Goal: Information Seeking & Learning: Learn about a topic

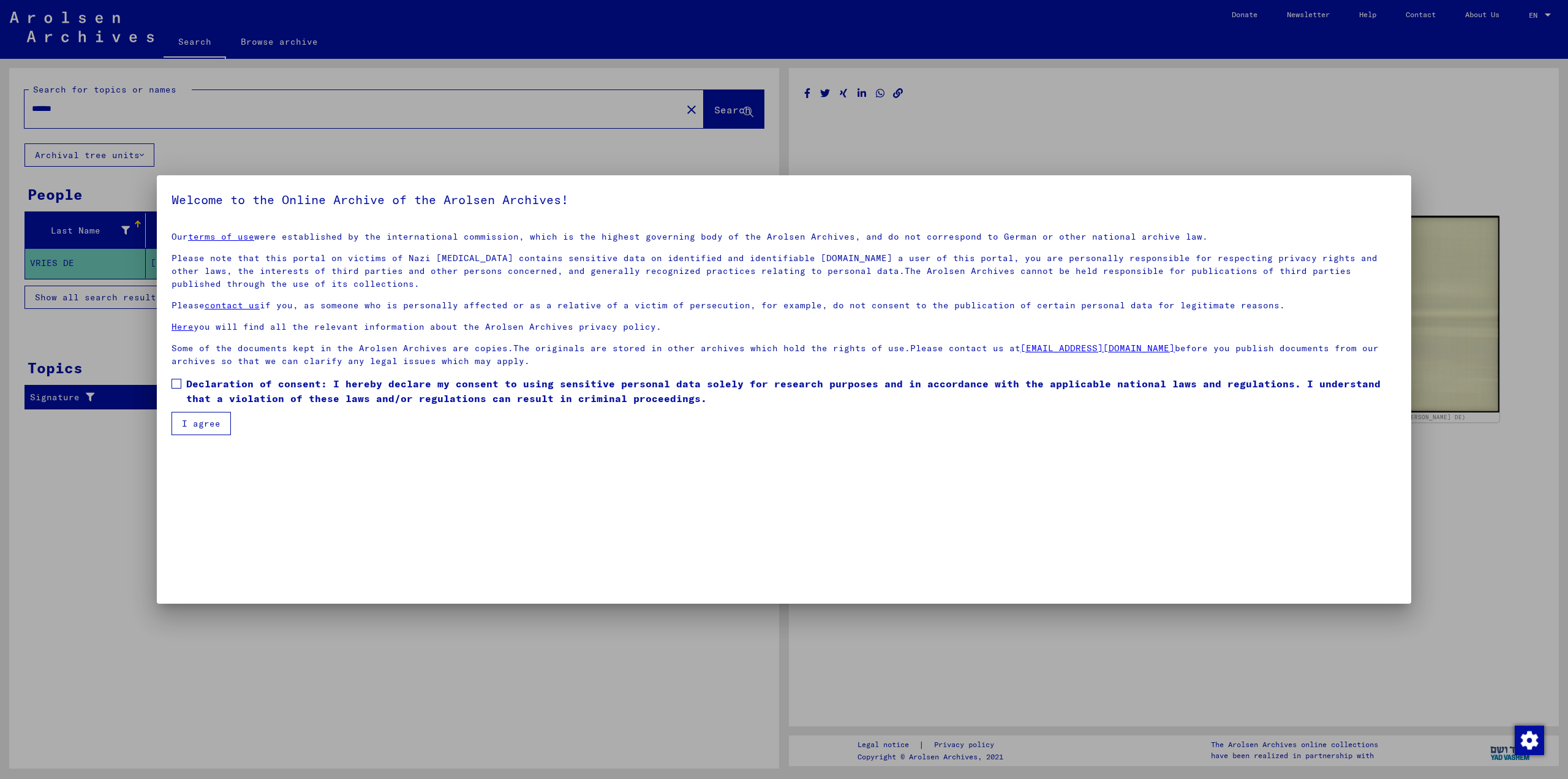
click at [1312, 175] on div at bounding box center [784, 390] width 1568 height 779
click at [1272, 135] on div at bounding box center [784, 390] width 1568 height 779
click at [180, 423] on button "I agree" at bounding box center [201, 423] width 59 height 24
click at [196, 427] on button "I agree" at bounding box center [201, 423] width 59 height 24
click at [199, 426] on button "I agree" at bounding box center [201, 423] width 59 height 24
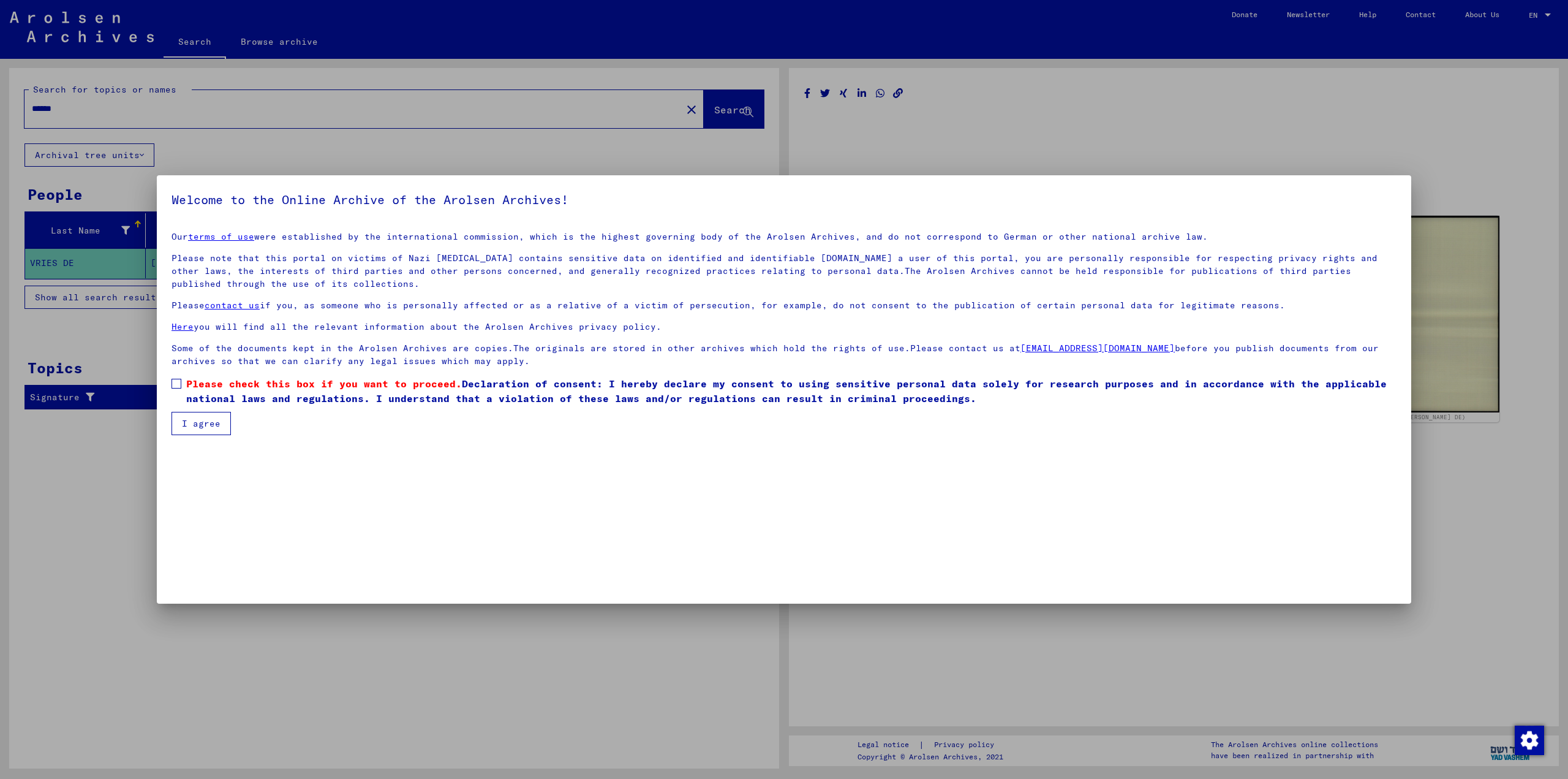
drag, startPoint x: 1107, startPoint y: 76, endPoint x: 1094, endPoint y: 96, distance: 23.9
click at [1102, 89] on div at bounding box center [784, 390] width 1568 height 779
click at [1095, 105] on div at bounding box center [784, 390] width 1568 height 779
click at [1107, 107] on div at bounding box center [784, 390] width 1568 height 779
click at [441, 138] on div at bounding box center [784, 390] width 1568 height 779
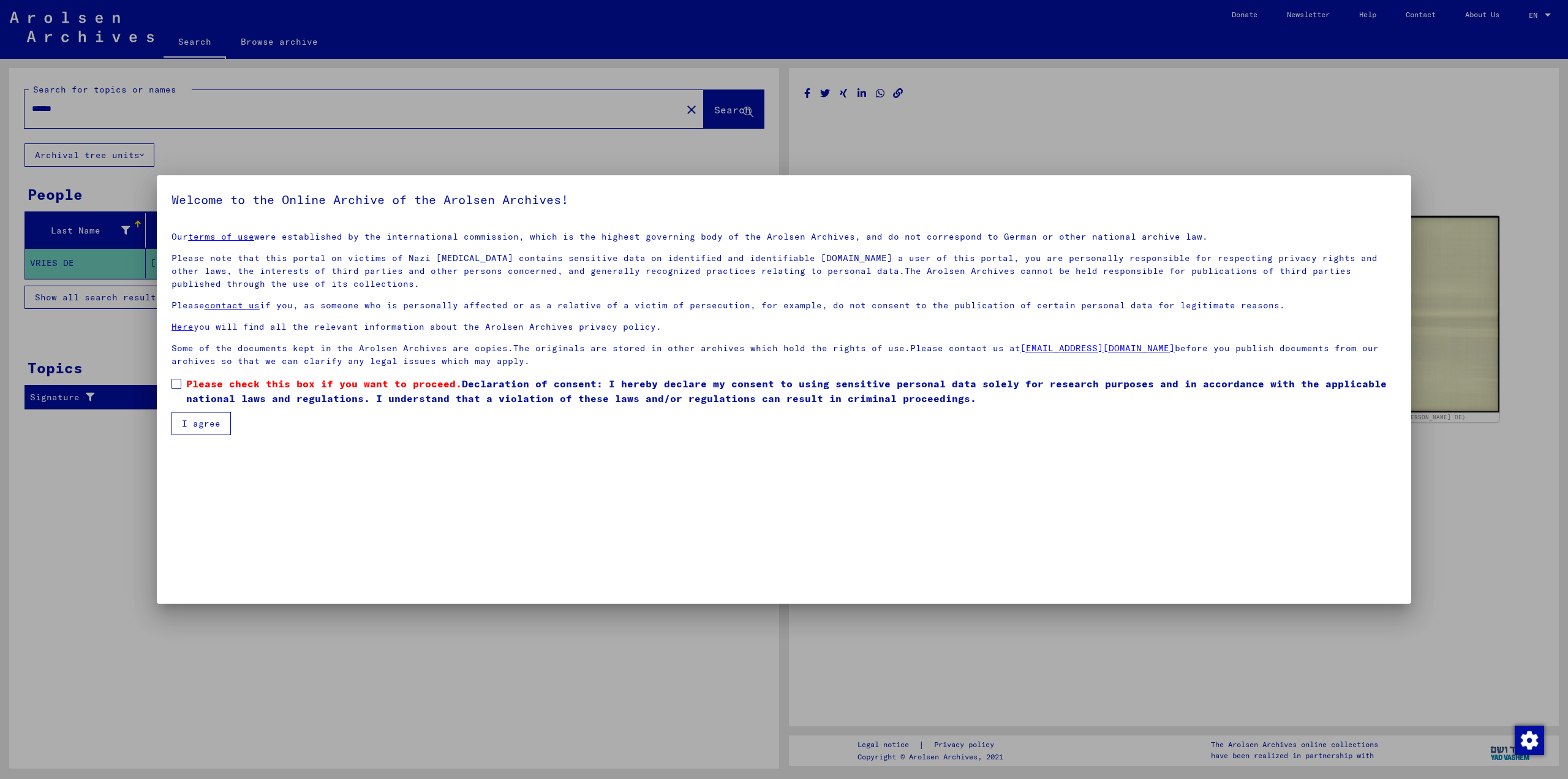
click at [826, 93] on div at bounding box center [784, 390] width 1568 height 779
click at [179, 382] on span at bounding box center [176, 383] width 10 height 10
click at [194, 421] on button "I agree" at bounding box center [201, 423] width 59 height 24
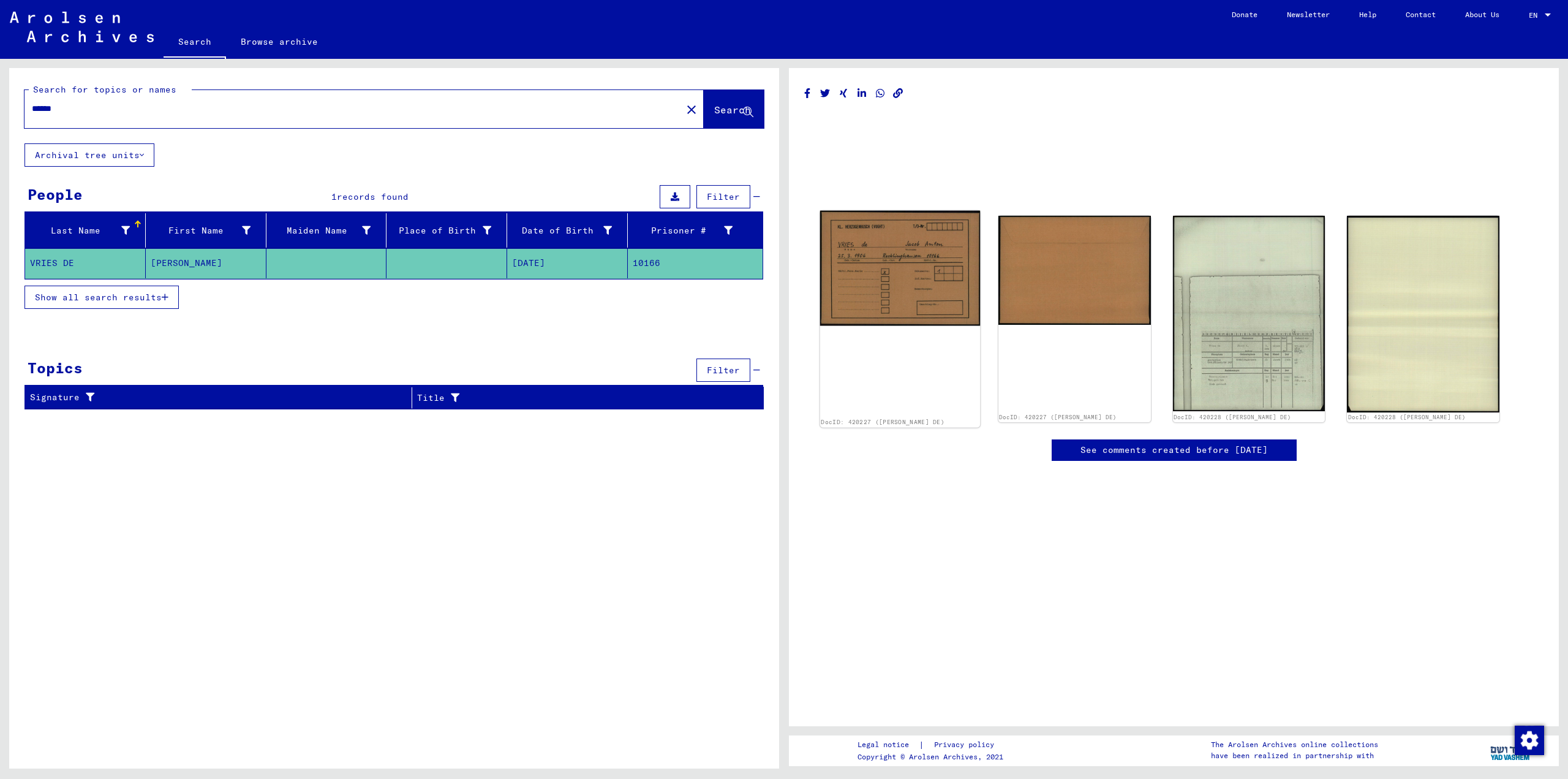
click at [914, 294] on img at bounding box center [900, 268] width 160 height 115
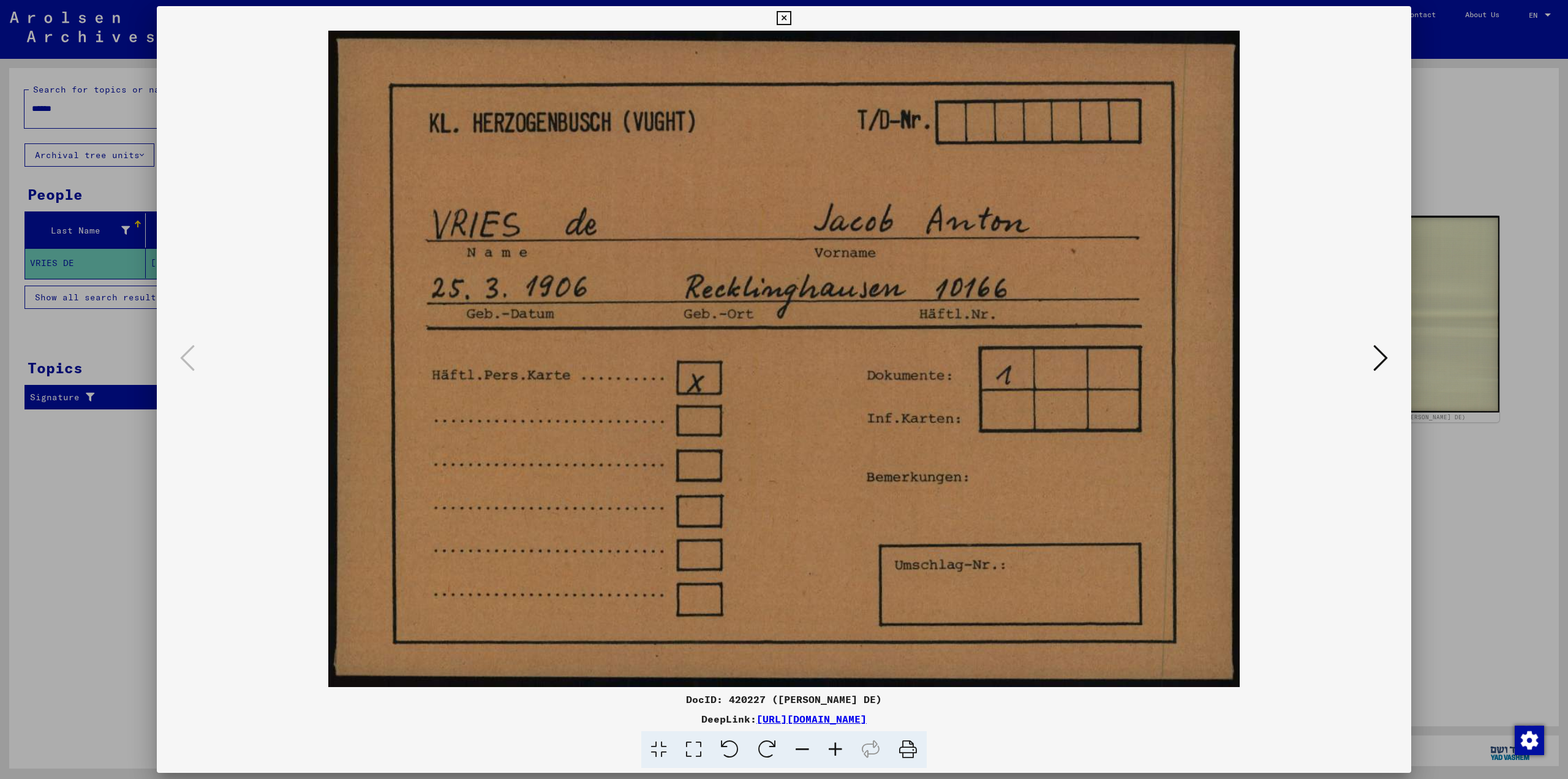
click at [1387, 354] on icon at bounding box center [1380, 358] width 15 height 29
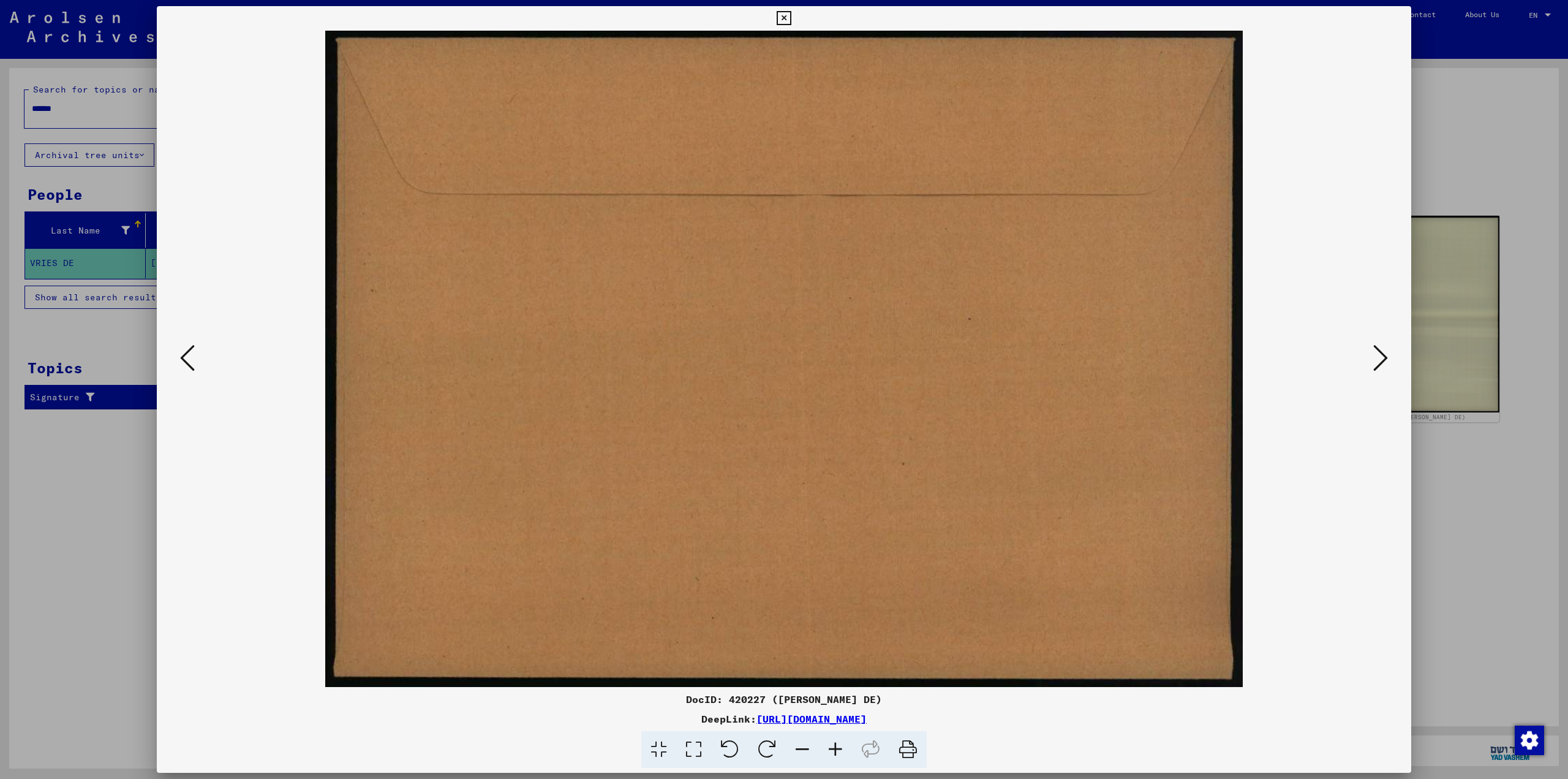
click at [1380, 353] on icon at bounding box center [1380, 358] width 15 height 29
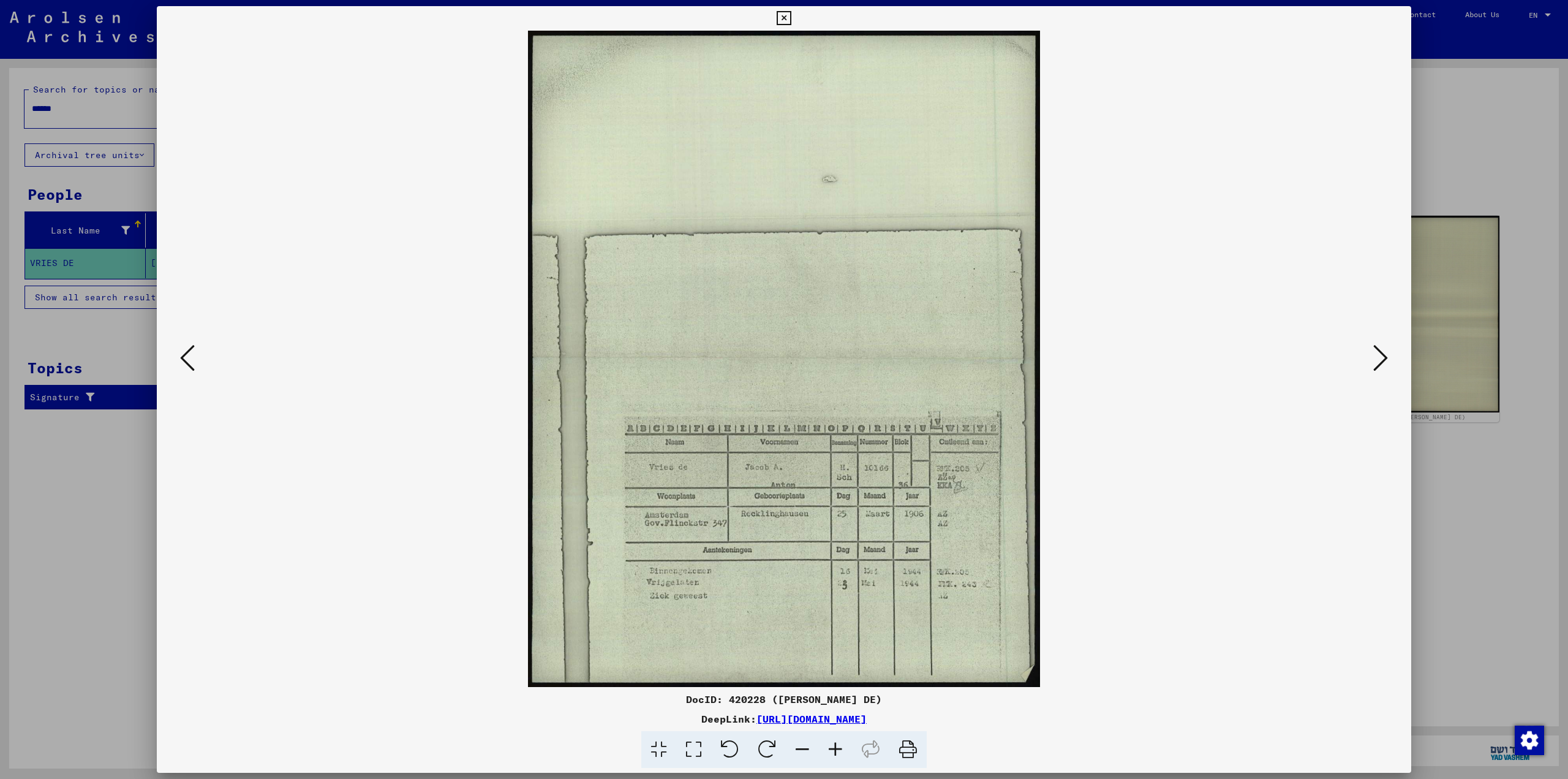
click at [834, 567] on img at bounding box center [784, 359] width 1171 height 657
